Goal: Task Accomplishment & Management: Manage account settings

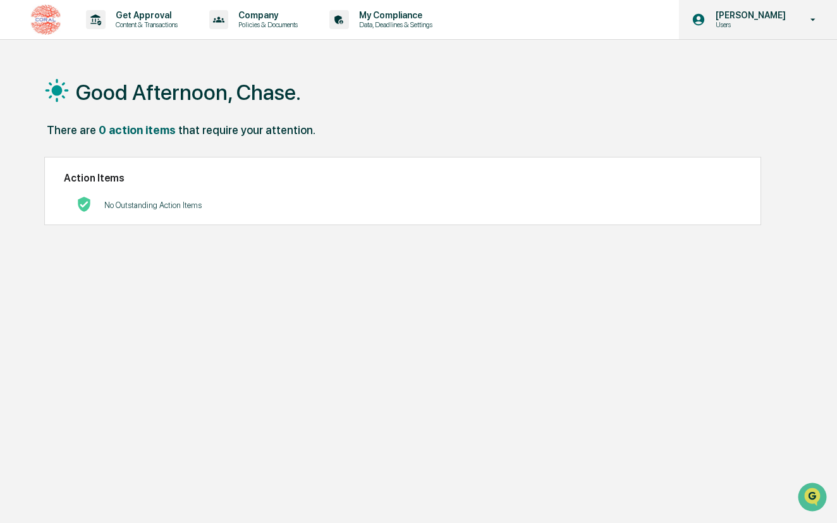
click at [762, 9] on div "[PERSON_NAME] Users" at bounding box center [758, 19] width 158 height 39
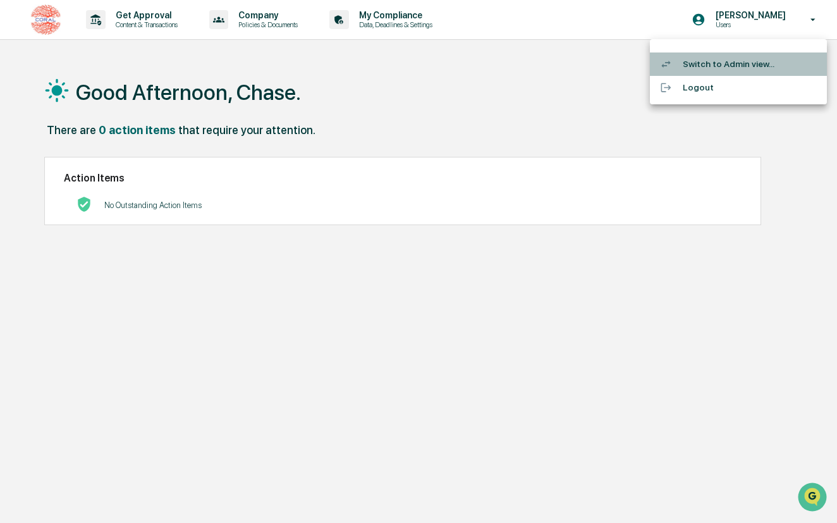
click at [715, 66] on li "Switch to Admin view..." at bounding box center [738, 63] width 177 height 23
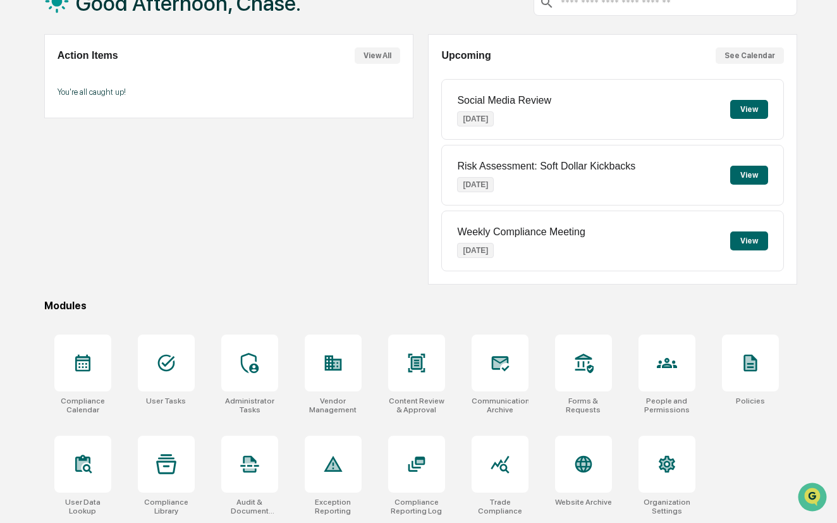
scroll to position [102, 0]
click at [667, 338] on div at bounding box center [666, 362] width 57 height 57
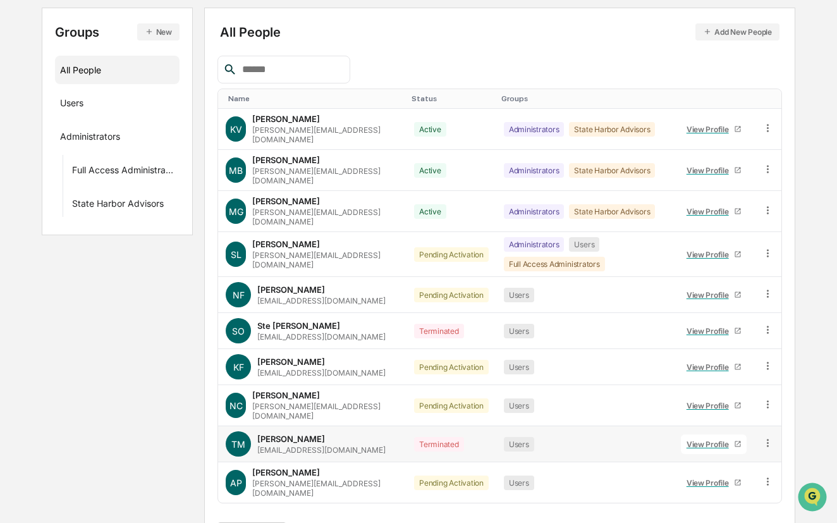
scroll to position [142, 0]
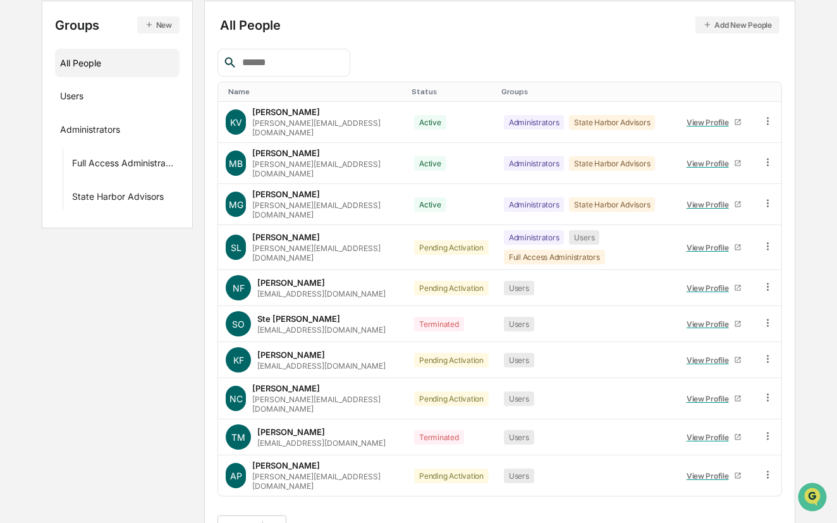
click at [382, 522] on button ">" at bounding box center [375, 527] width 13 height 11
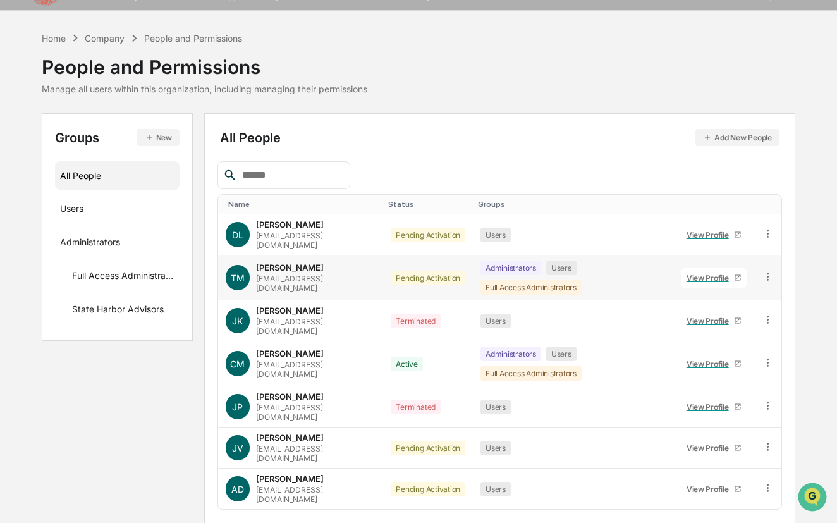
click at [769, 271] on icon at bounding box center [768, 277] width 12 height 12
click at [767, 272] on icon at bounding box center [768, 276] width 2 height 8
click at [768, 272] on icon at bounding box center [768, 276] width 2 height 8
click at [323, 274] on div "[EMAIL_ADDRESS][DOMAIN_NAME]" at bounding box center [316, 283] width 120 height 19
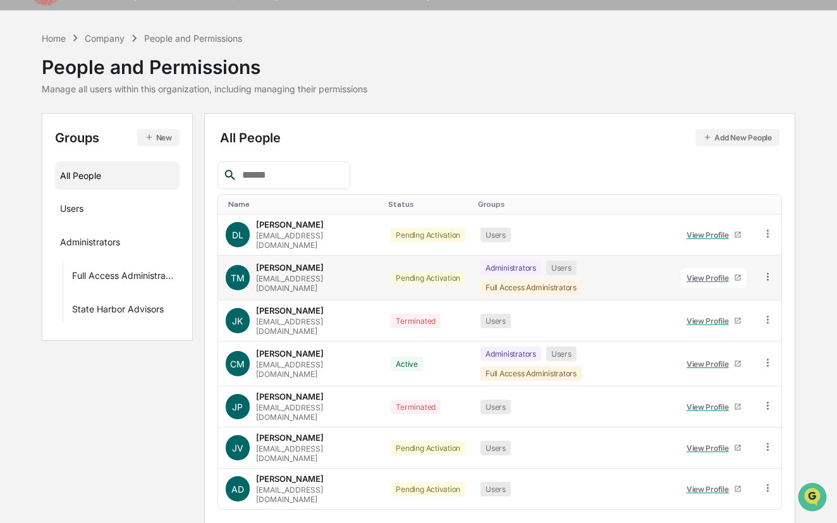
click at [314, 274] on div "[EMAIL_ADDRESS][DOMAIN_NAME]" at bounding box center [316, 283] width 120 height 19
click at [418, 271] on div "Pending Activation" at bounding box center [428, 278] width 75 height 15
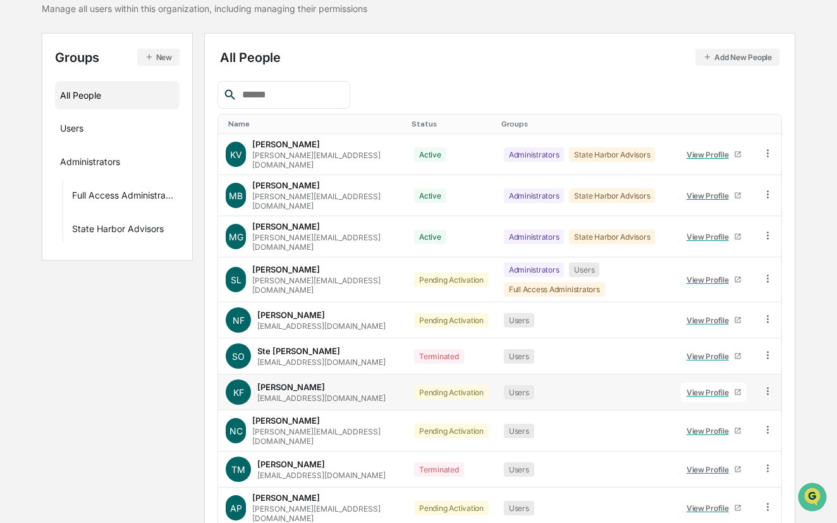
scroll to position [113, 0]
